Goal: Information Seeking & Learning: Learn about a topic

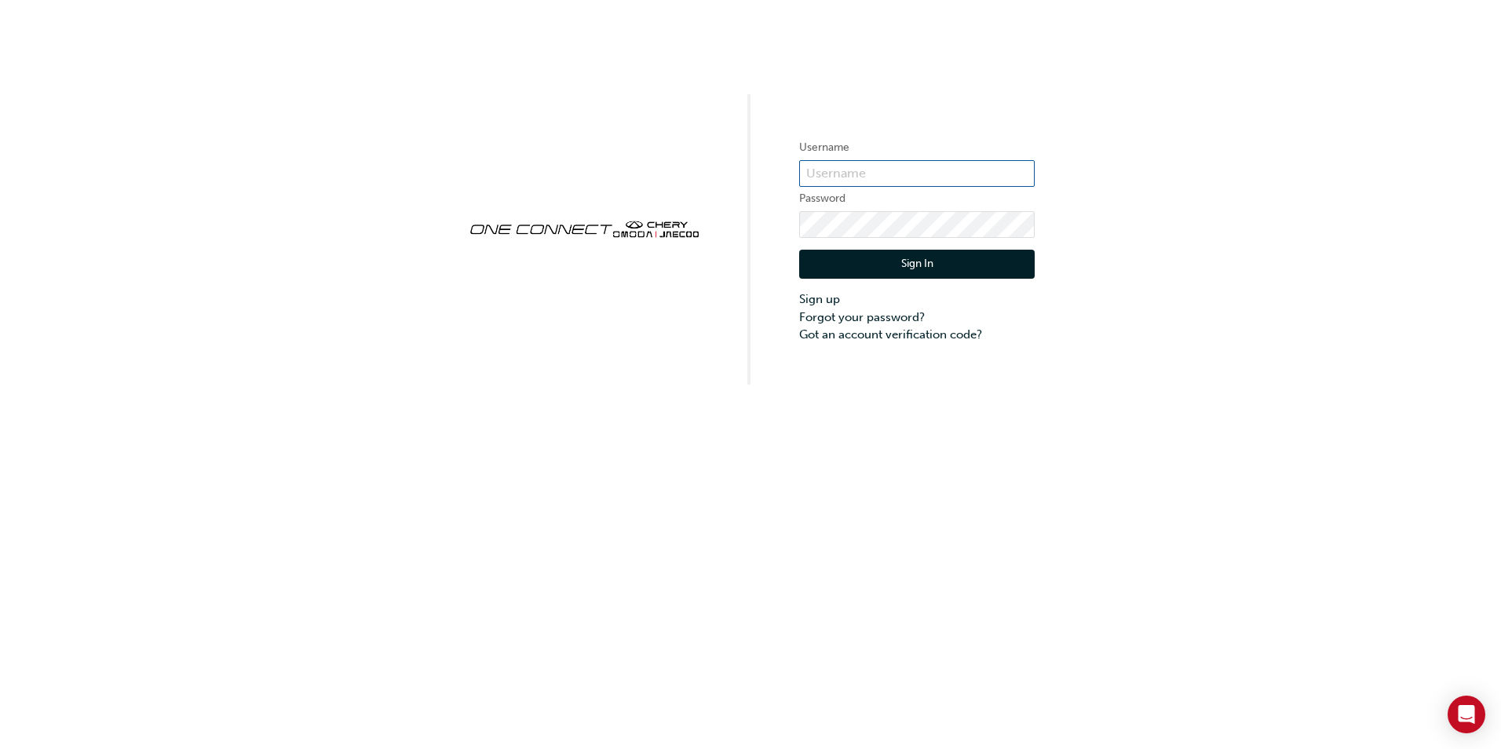
type input "CHAU0939"
click at [910, 260] on button "Sign In" at bounding box center [917, 265] width 236 height 30
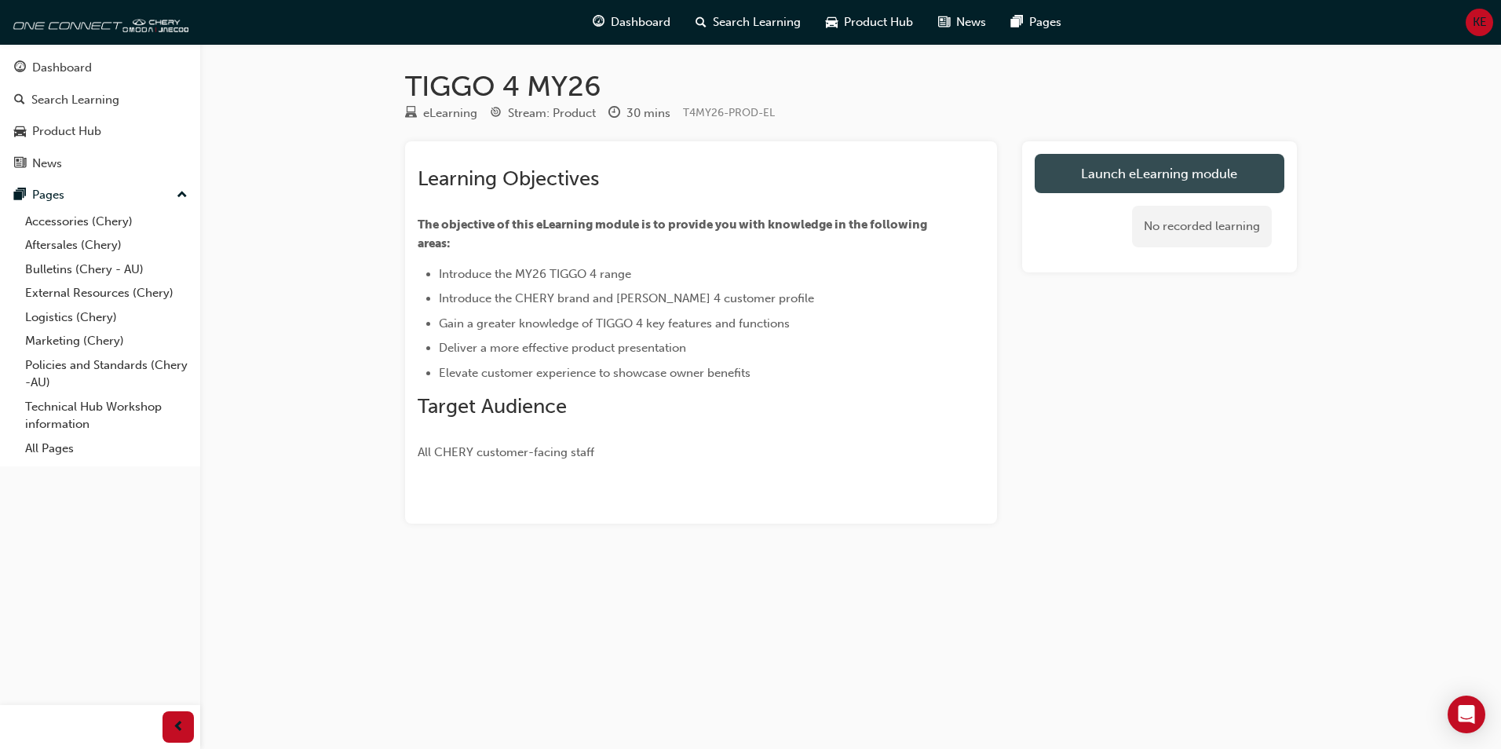
click at [1116, 185] on link "Launch eLearning module" at bounding box center [1160, 173] width 250 height 39
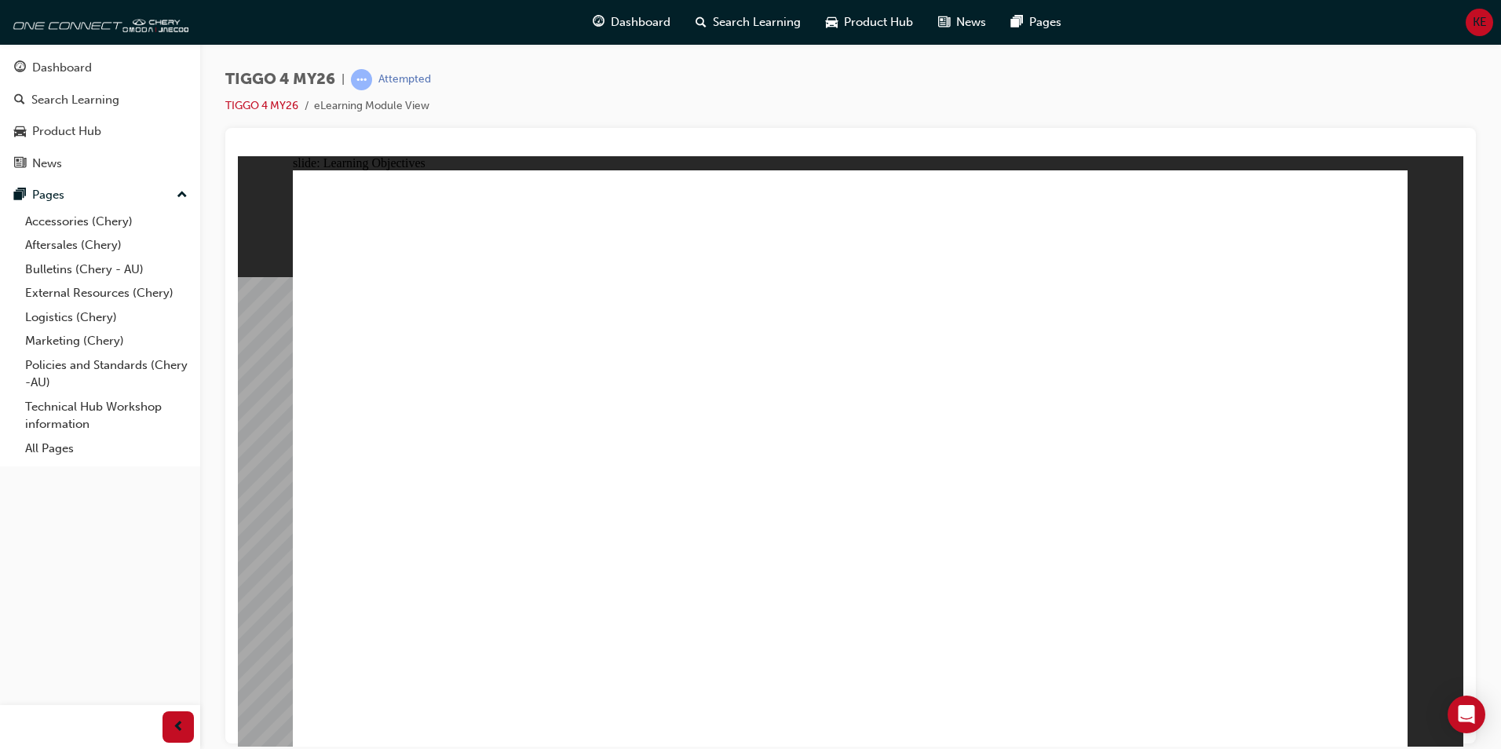
drag, startPoint x: 1128, startPoint y: 593, endPoint x: 1292, endPoint y: 601, distance: 164.3
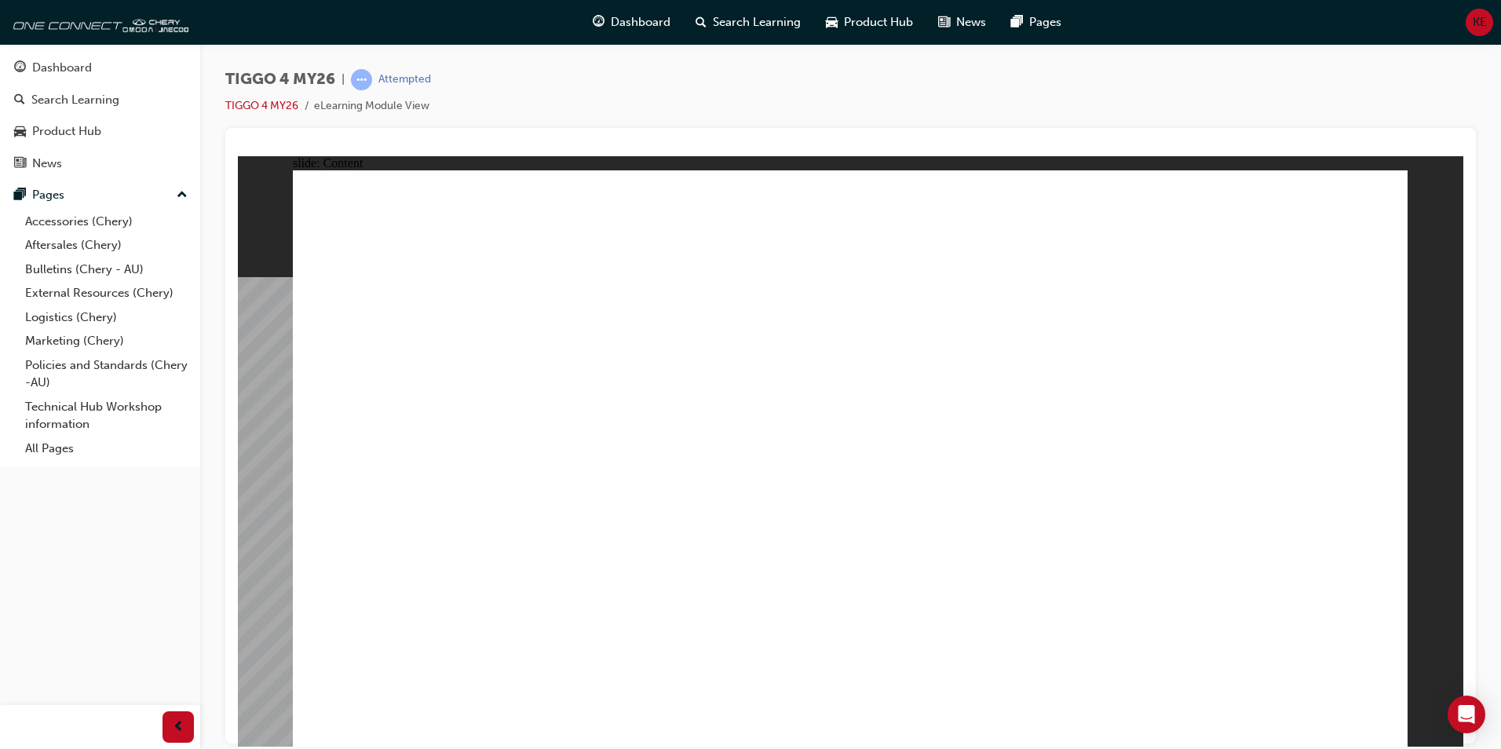
drag, startPoint x: 480, startPoint y: 451, endPoint x: 546, endPoint y: 509, distance: 87.9
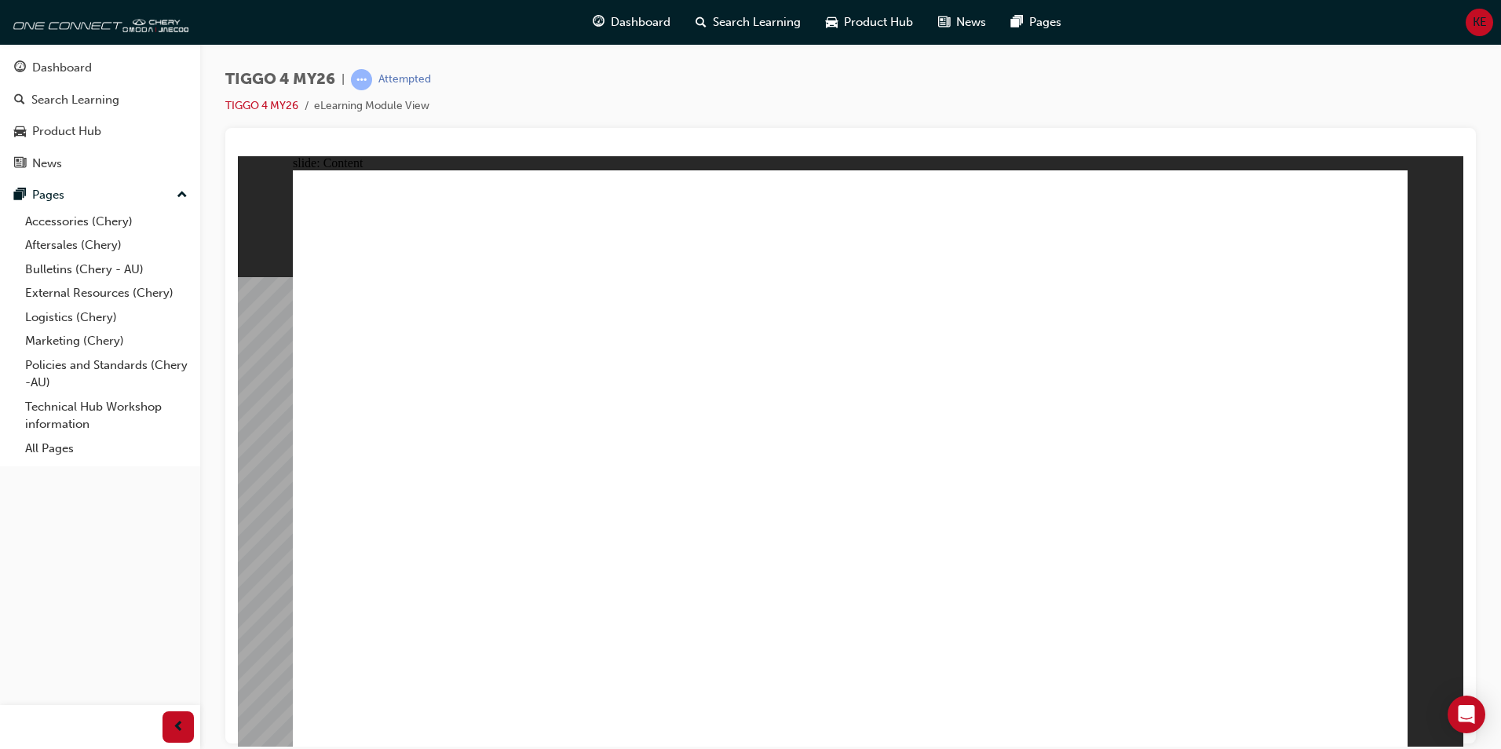
drag, startPoint x: 886, startPoint y: 548, endPoint x: 1006, endPoint y: 466, distance: 145.7
drag, startPoint x: 1247, startPoint y: 473, endPoint x: 1259, endPoint y: 524, distance: 53.3
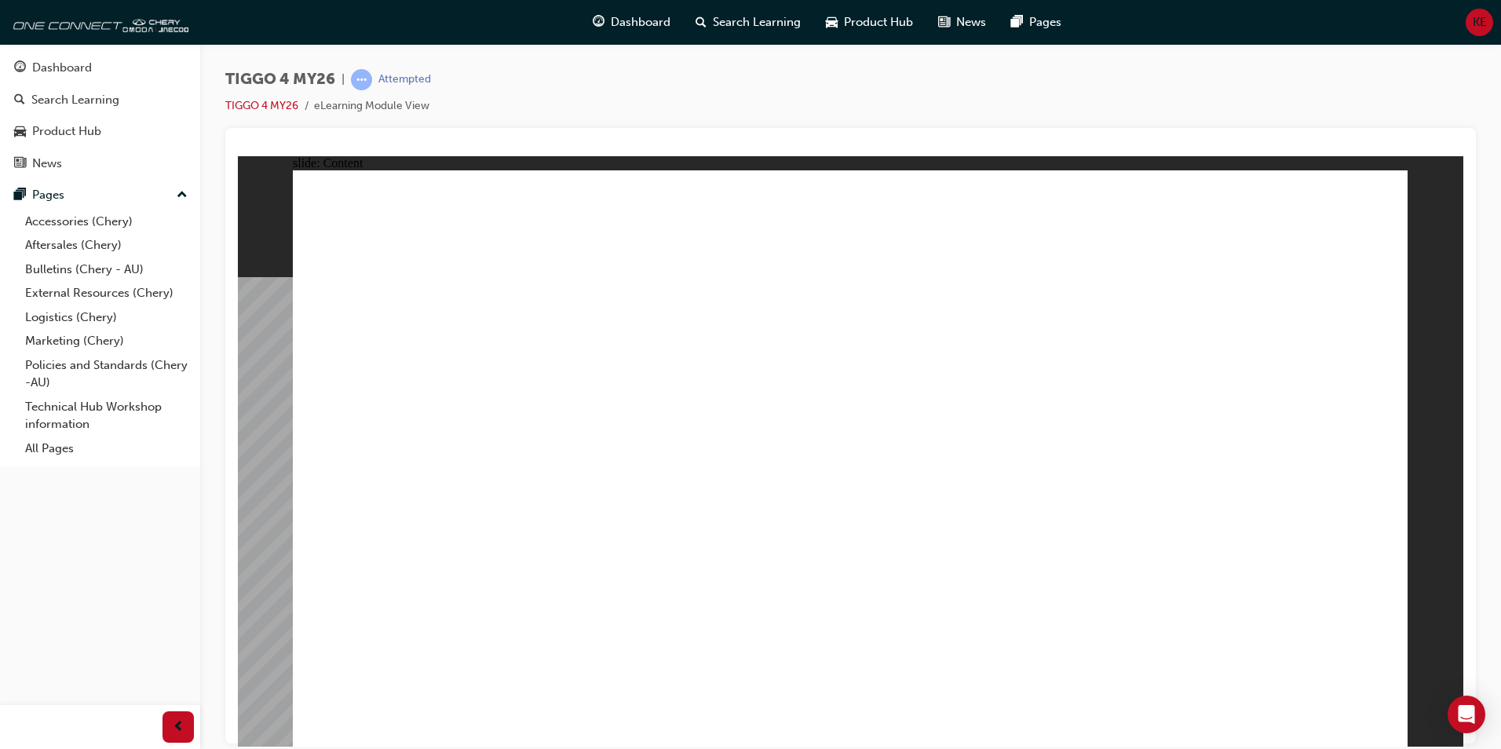
drag, startPoint x: 1249, startPoint y: 408, endPoint x: 1250, endPoint y: 417, distance: 8.7
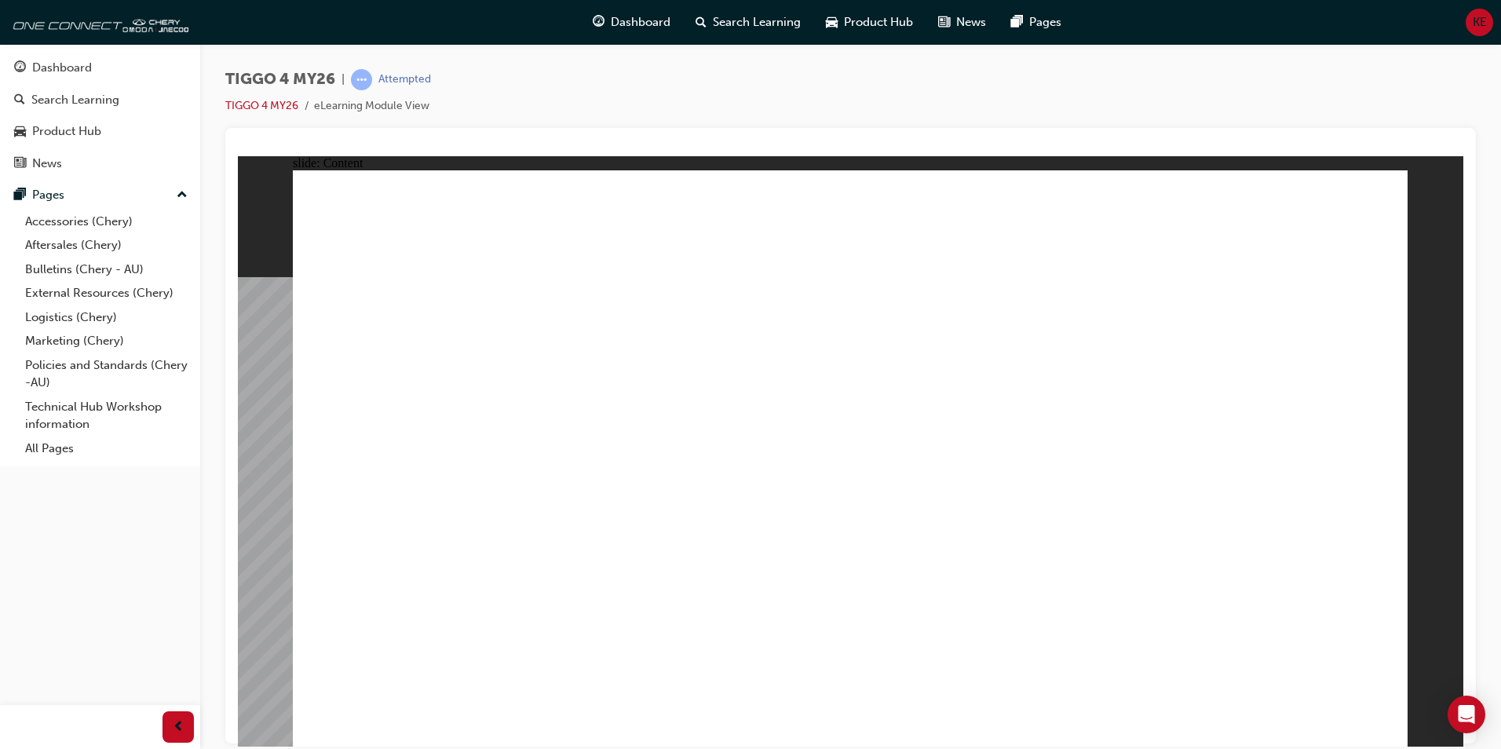
drag, startPoint x: 1246, startPoint y: 360, endPoint x: 1251, endPoint y: 290, distance: 70.0
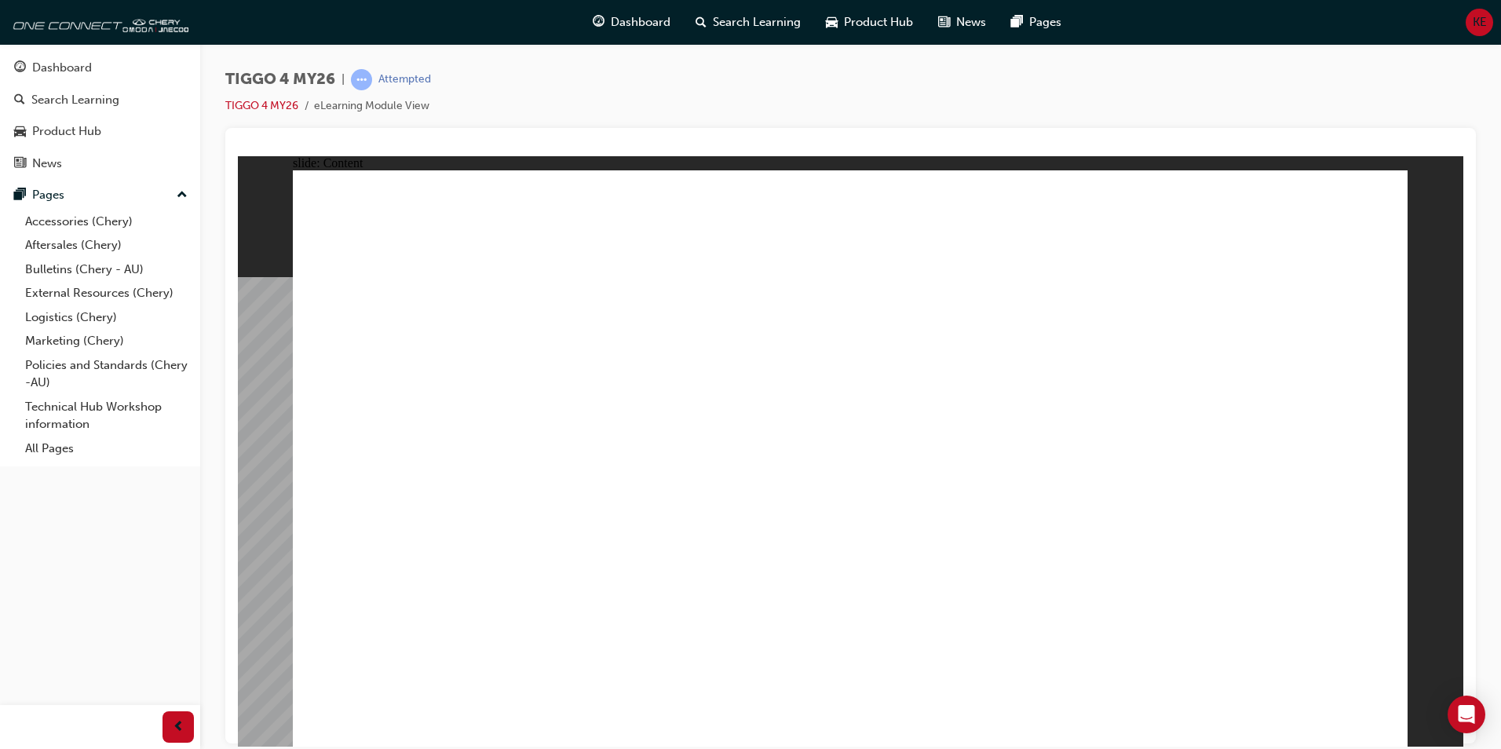
drag, startPoint x: 1370, startPoint y: 703, endPoint x: 1364, endPoint y: 693, distance: 11.6
